Goal: Navigation & Orientation: Find specific page/section

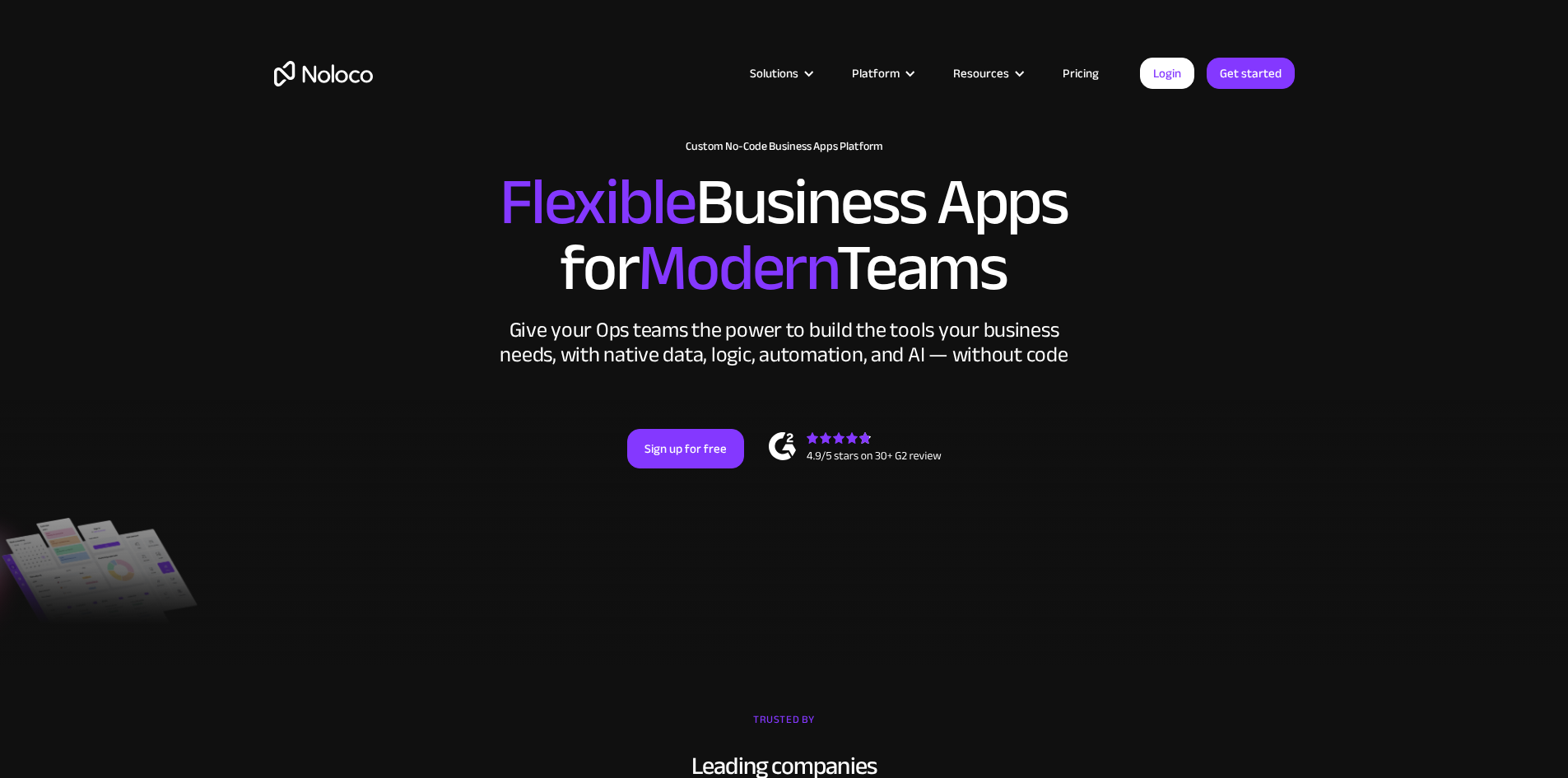
click at [1079, 62] on link "Pricing" at bounding box center [1080, 73] width 77 height 21
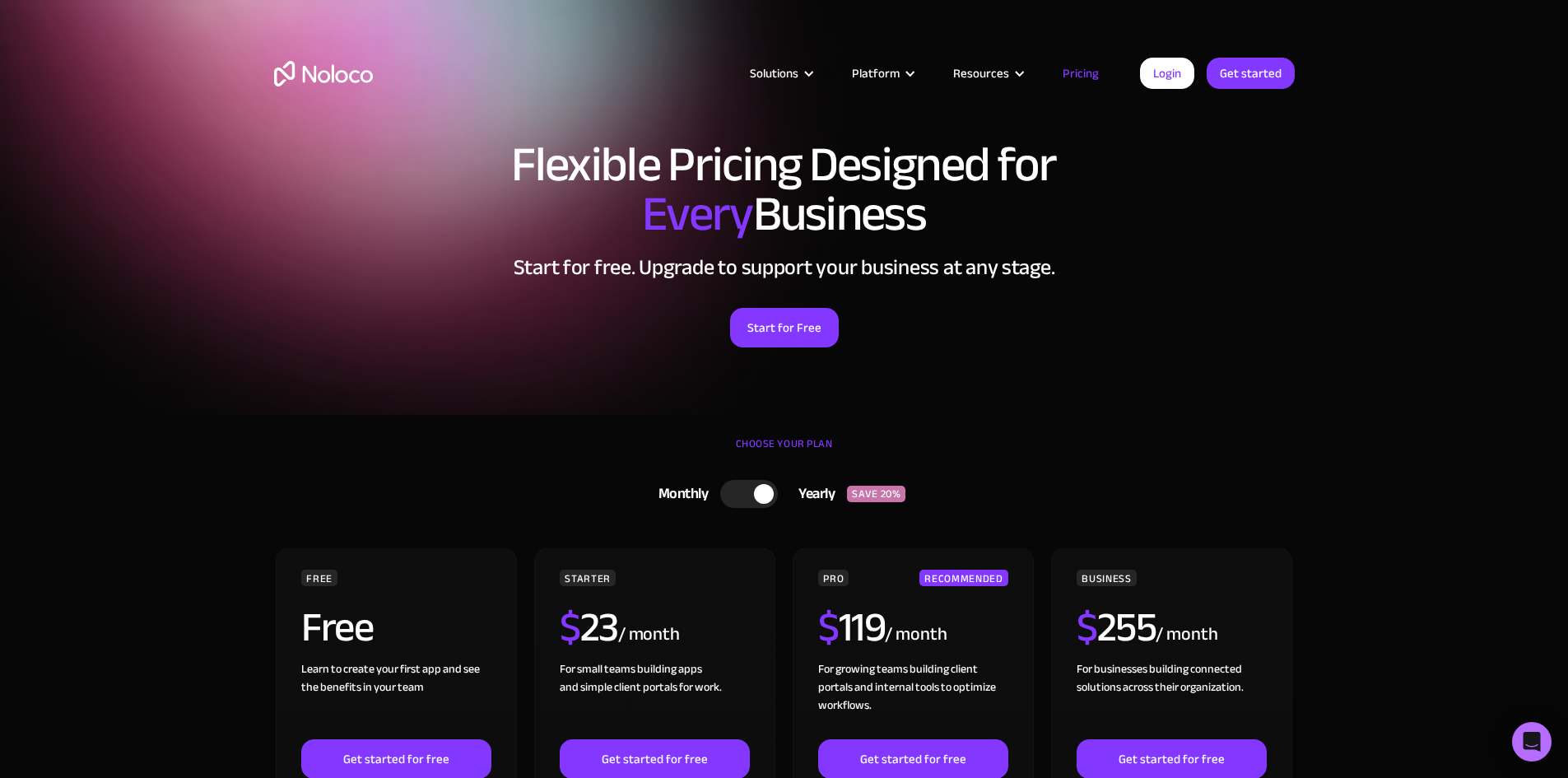
click at [358, 52] on div "Solutions Use Cases Business Types Project Management Keep track of customers, …" at bounding box center [784, 89] width 1053 height 97
click at [342, 69] on img "home" at bounding box center [323, 73] width 99 height 26
